Goal: Information Seeking & Learning: Understand process/instructions

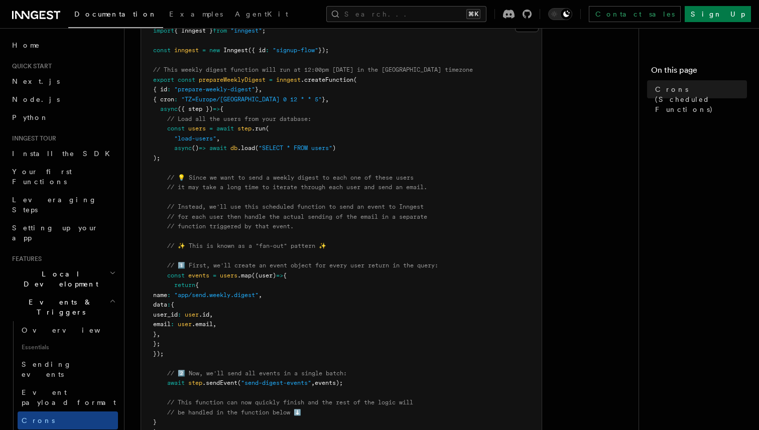
scroll to position [177, 0]
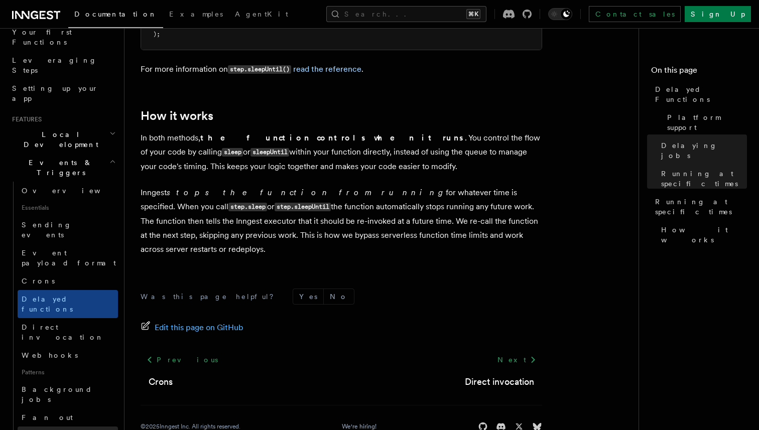
scroll to position [146, 0]
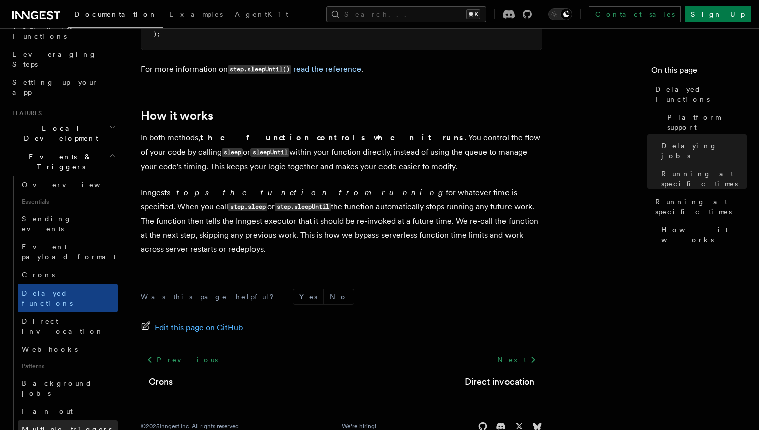
click at [77, 426] on span "Multiple triggers & wildcards" at bounding box center [69, 435] width 95 height 18
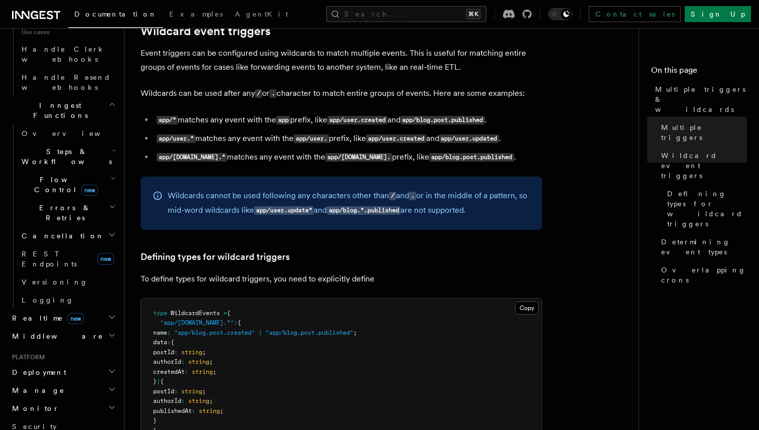
scroll to position [712, 0]
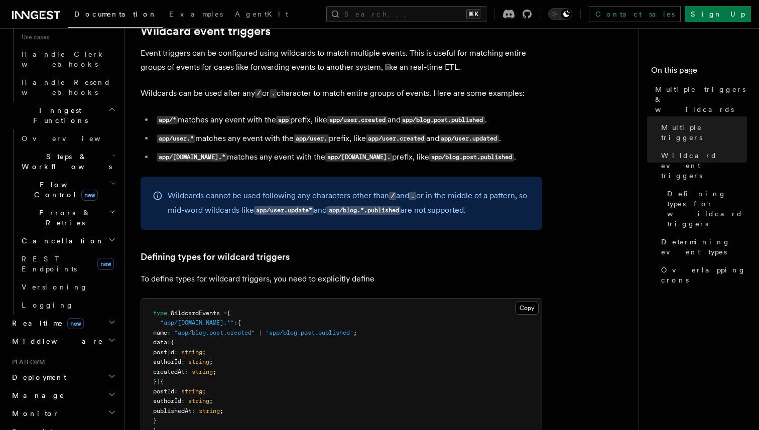
click at [75, 369] on h2 "Deployment" at bounding box center [63, 378] width 110 height 18
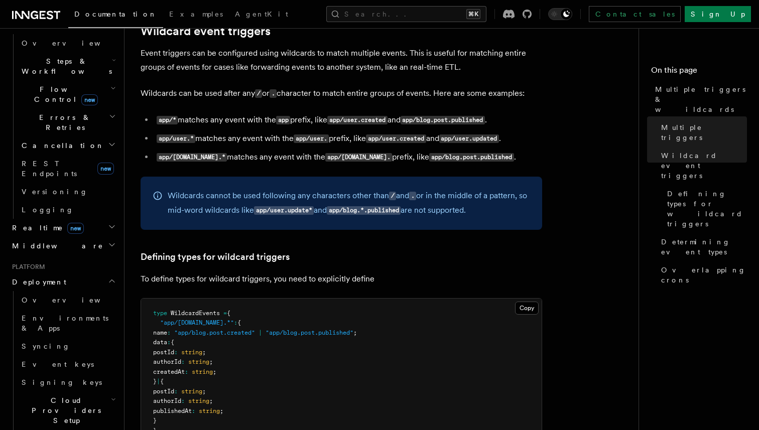
scroll to position [811, 0]
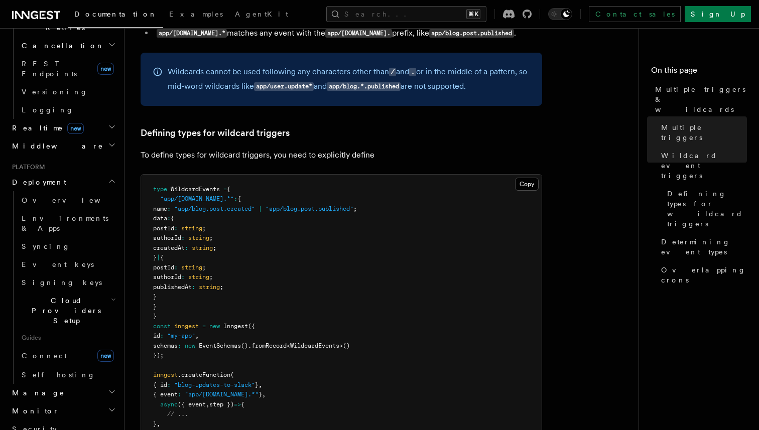
scroll to position [887, 0]
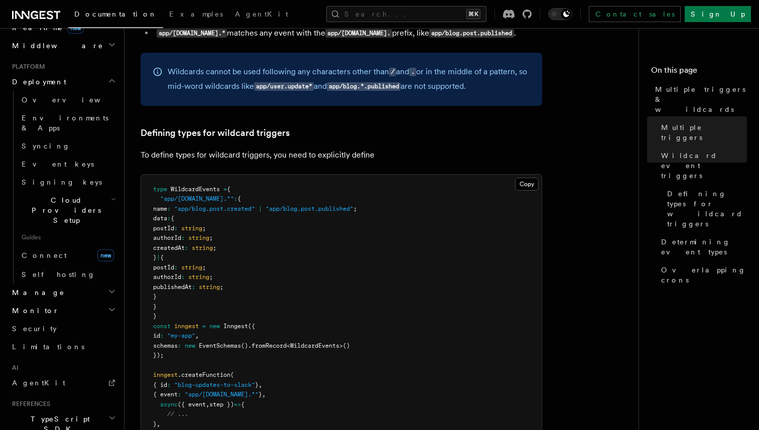
scroll to position [1012, 0]
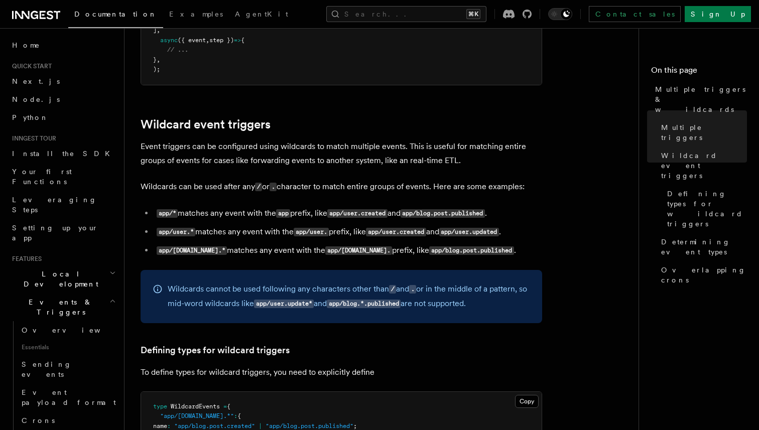
scroll to position [314, 0]
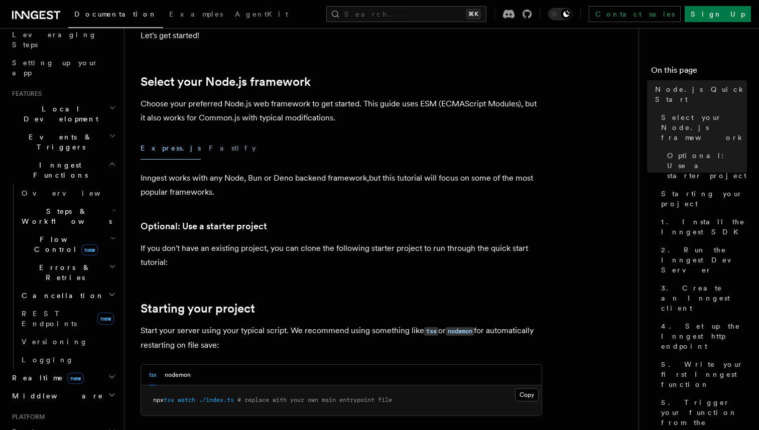
scroll to position [166, 0]
click at [63, 132] on span "Events & Triggers" at bounding box center [58, 142] width 101 height 20
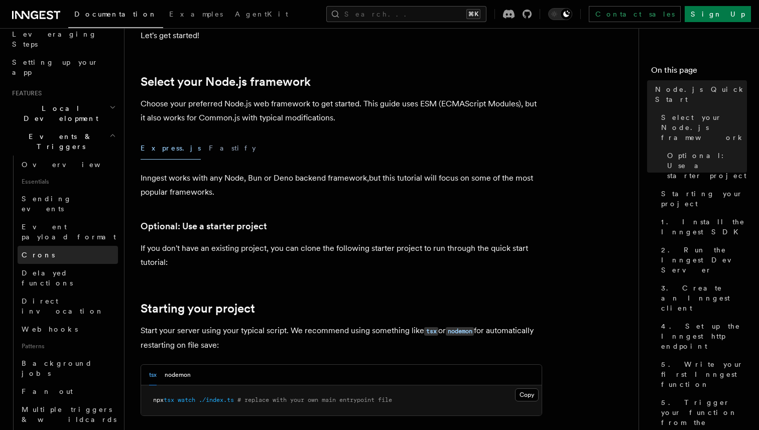
click at [44, 246] on link "Crons" at bounding box center [68, 255] width 100 height 18
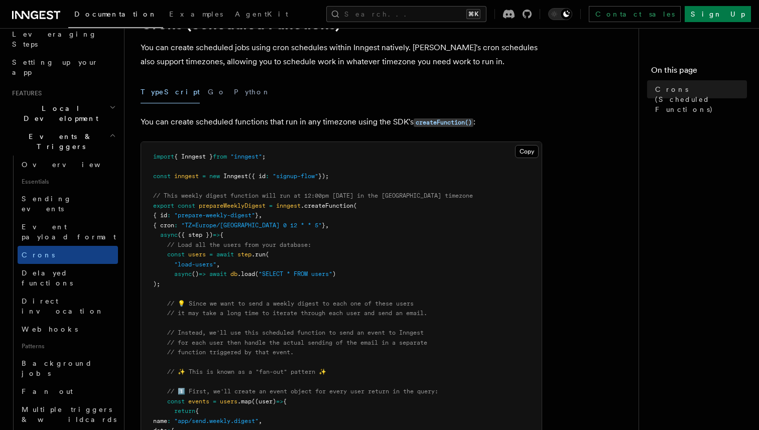
scroll to position [52, 0]
click at [527, 151] on button "Copy Copied" at bounding box center [527, 151] width 24 height 13
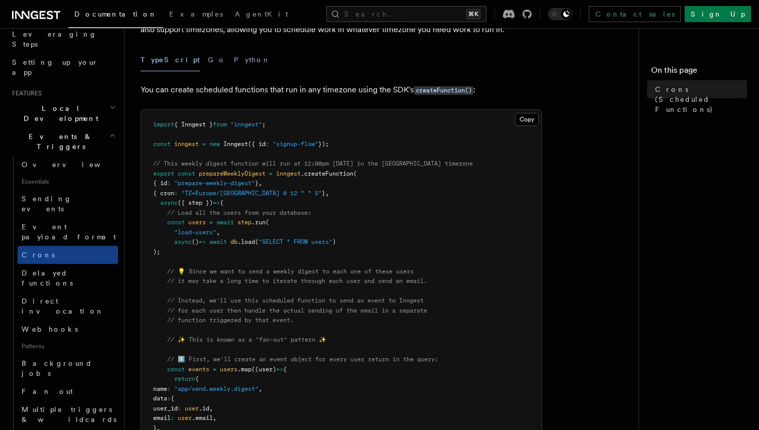
scroll to position [89, 0]
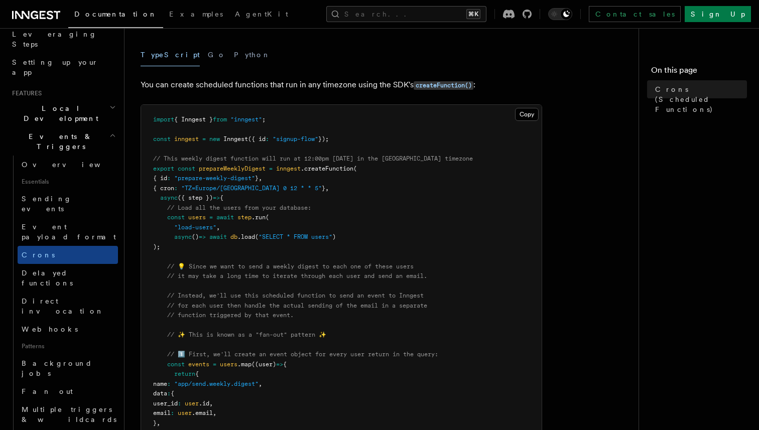
drag, startPoint x: 151, startPoint y: 165, endPoint x: 206, endPoint y: 248, distance: 99.2
click at [206, 248] on pre "import { Inngest } from "inngest" ; const inngest = new Inngest ({ id : "signup…" at bounding box center [341, 414] width 401 height 618
copy code "export const prepareWeeklyDigest = inngest .createFunction ( { id : "prepare-we…"
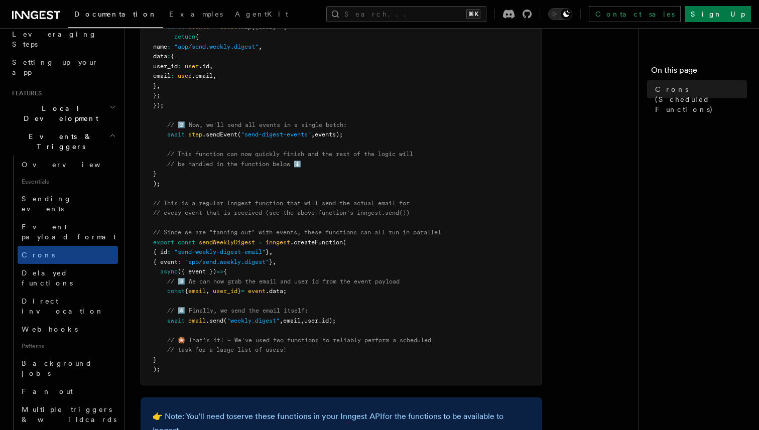
scroll to position [431, 0]
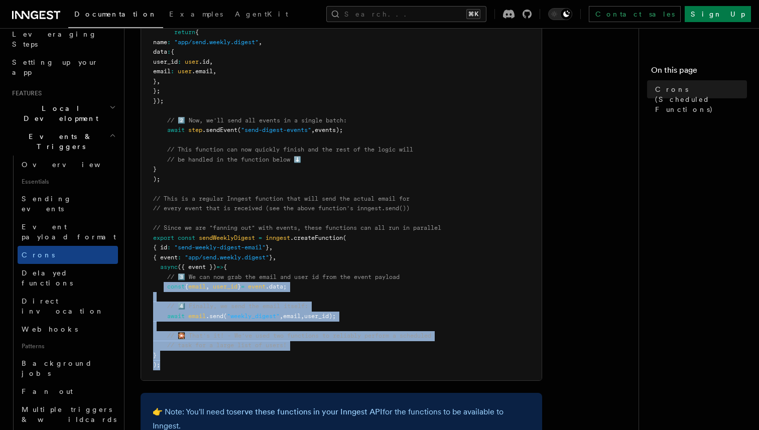
drag, startPoint x: 166, startPoint y: 367, endPoint x: 166, endPoint y: 288, distance: 78.8
click at [166, 288] on pre "import { Inngest } from "inngest" ; const inngest = new Inngest ({ id : "signup…" at bounding box center [341, 72] width 401 height 618
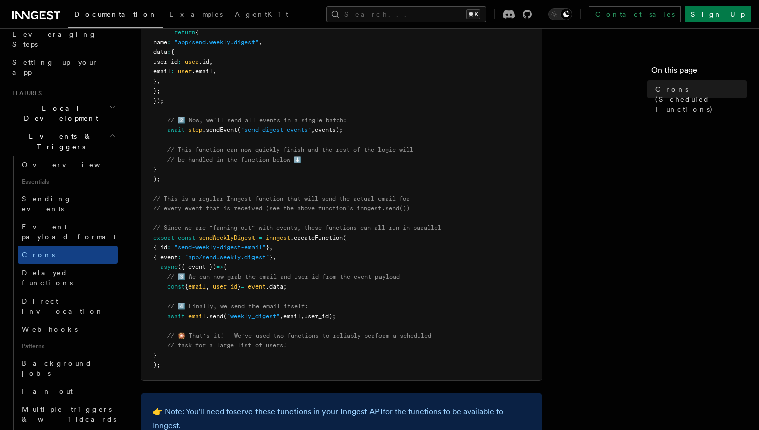
click at [287, 181] on pre "import { Inngest } from "inngest" ; const inngest = new Inngest ({ id : "signup…" at bounding box center [341, 72] width 401 height 618
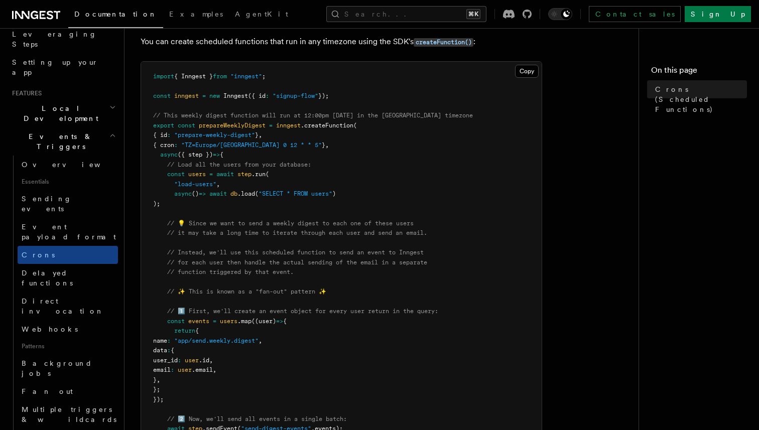
scroll to position [125, 0]
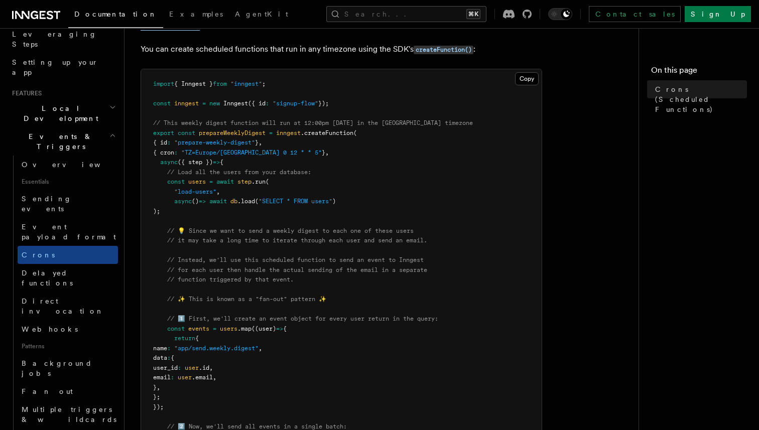
drag, startPoint x: 152, startPoint y: 132, endPoint x: 197, endPoint y: 215, distance: 94.6
click at [197, 215] on pre "import { Inngest } from "inngest" ; const inngest = new Inngest ({ id : "signup…" at bounding box center [341, 378] width 401 height 618
copy code "export const prepareWeeklyDigest = inngest .createFunction ( { id : "prepare-we…"
